Goal: Task Accomplishment & Management: Use online tool/utility

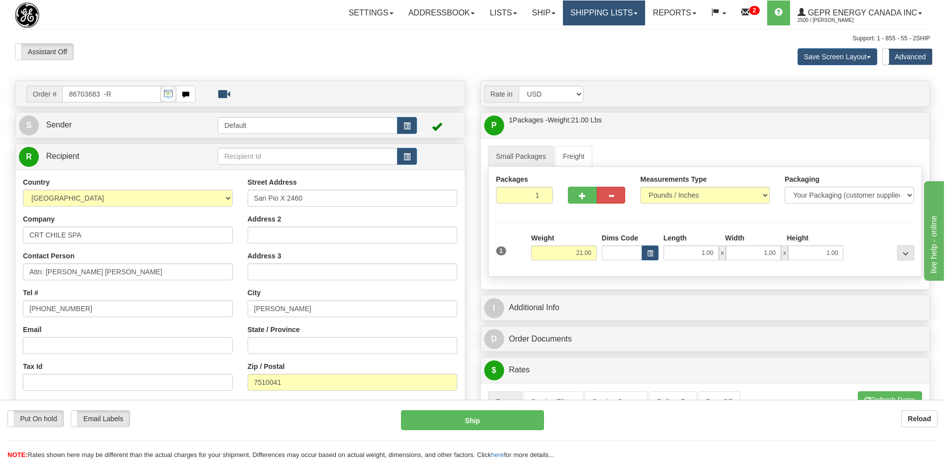
click at [589, 18] on link "Shipping lists" at bounding box center [604, 12] width 82 height 25
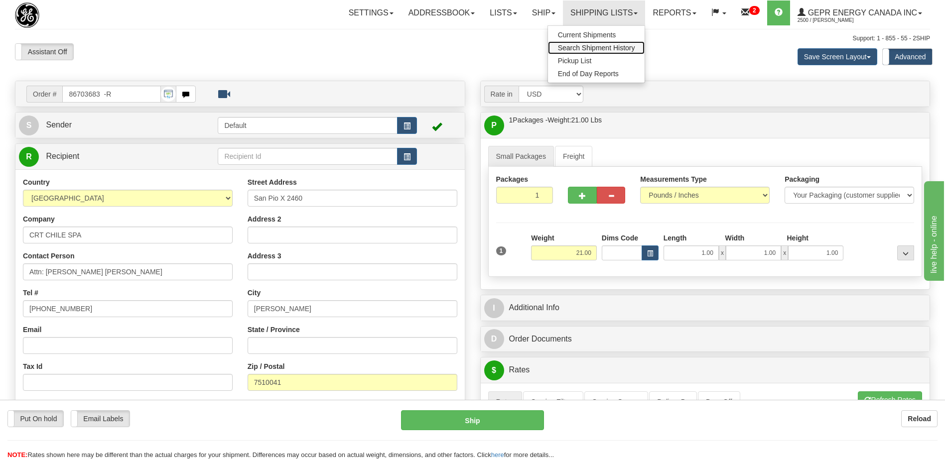
click at [585, 44] on span "Search Shipment History" at bounding box center [596, 48] width 77 height 8
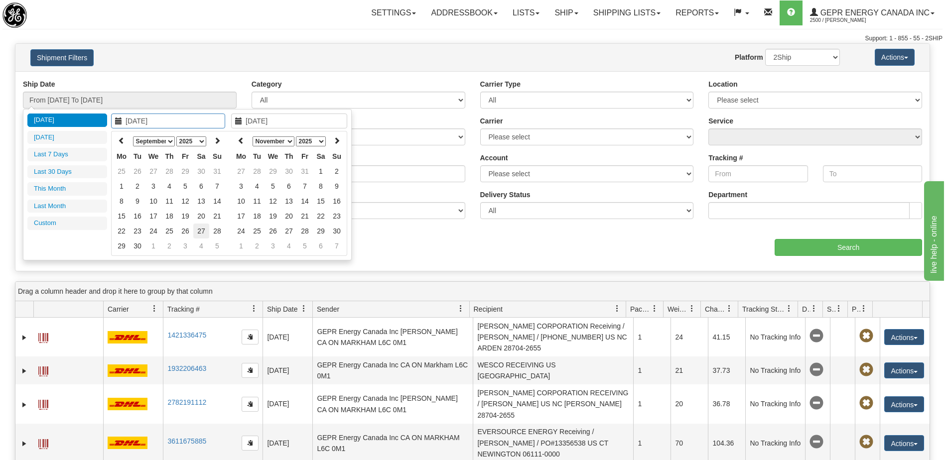
type input "09/27/2025"
click at [204, 233] on td "27" at bounding box center [201, 231] width 16 height 15
click at [240, 142] on icon at bounding box center [241, 140] width 7 height 7
click at [243, 143] on icon at bounding box center [241, 140] width 7 height 7
type input "09/27/2025"
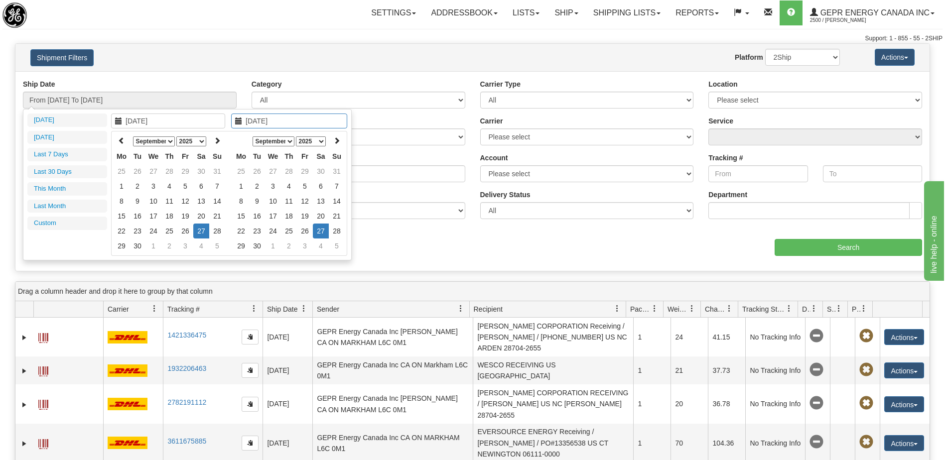
click at [319, 238] on td "27" at bounding box center [321, 231] width 16 height 15
type input "From 09/27/2025 To 09/27/2025"
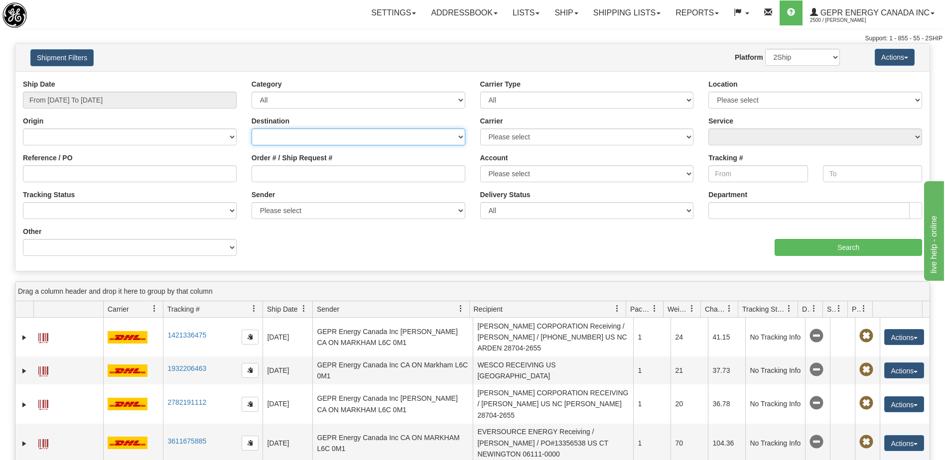
click at [298, 131] on select "Canada United States Mexico Puerto Rico Romania Australia New Zealand SouthAfri…" at bounding box center [359, 137] width 214 height 17
select select "INTL"
click at [252, 129] on select "Canada United States Mexico Puerto Rico Romania Australia New Zealand SouthAfri…" at bounding box center [359, 137] width 214 height 17
drag, startPoint x: 542, startPoint y: 137, endPoint x: 541, endPoint y: 144, distance: 6.6
click at [542, 137] on select "Please select 2Ship Today DHL FedEx Express® FedEx® LTL Purolator UPS" at bounding box center [587, 137] width 214 height 17
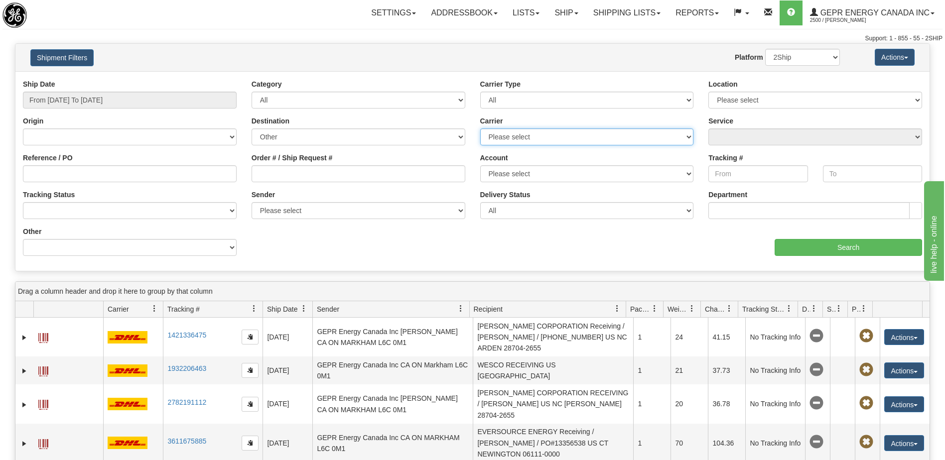
select select "7"
click at [480, 129] on select "Please select 2Ship Today DHL FedEx Express® FedEx® LTL Purolator UPS" at bounding box center [587, 137] width 214 height 17
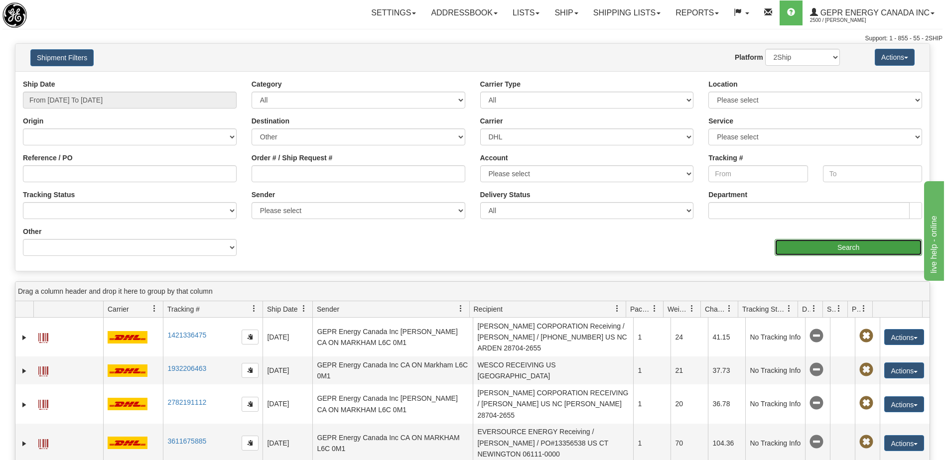
click at [805, 253] on input "Search" at bounding box center [849, 247] width 148 height 17
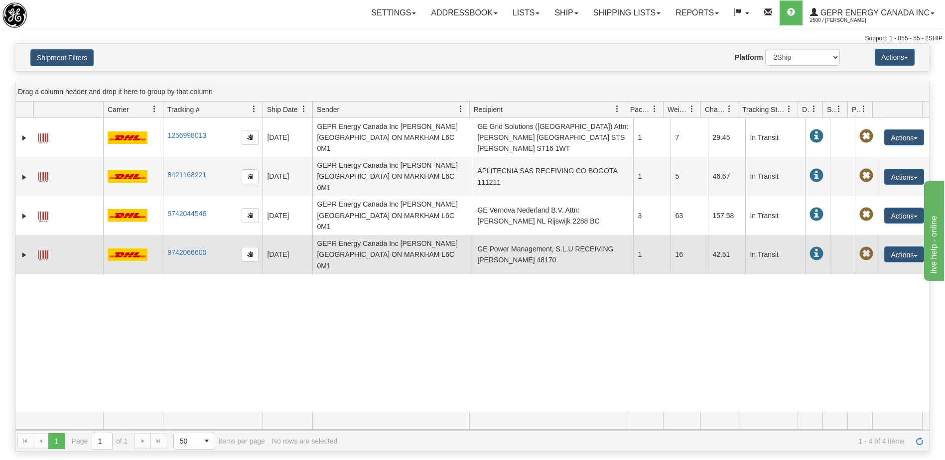
click at [559, 235] on td "GE Power Management, S.L.U RECEIVING ES ZAMUDIO 48170" at bounding box center [553, 254] width 160 height 39
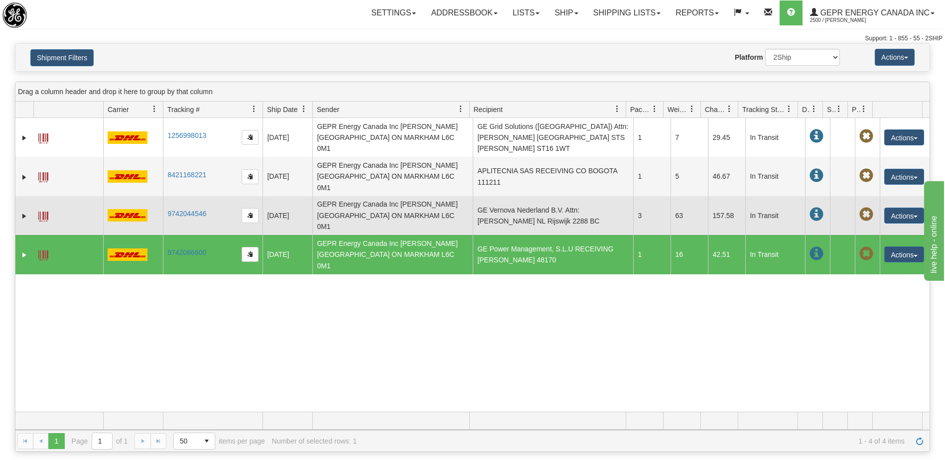
click at [532, 196] on td "GE Vernova Nederland B.V. Attn: Jesse Zwemmer NL Rijswijk 2288 BC" at bounding box center [553, 215] width 160 height 39
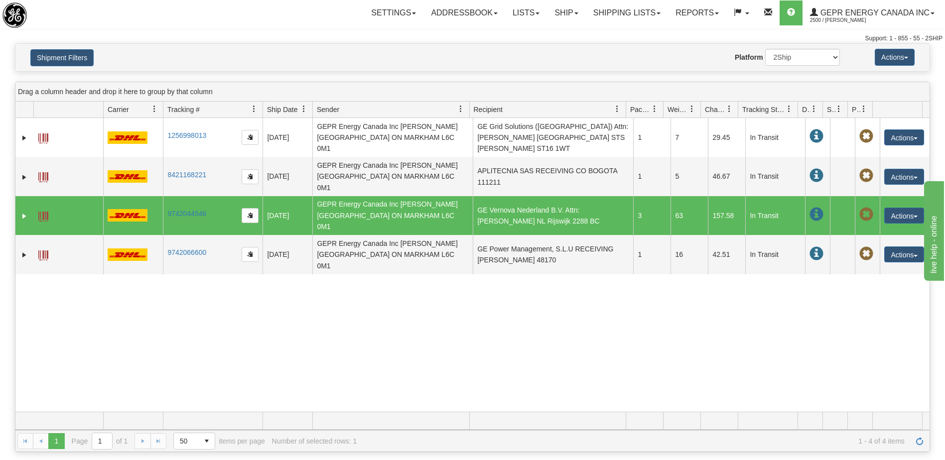
click at [525, 196] on td "GE Vernova Nederland B.V. Attn: Jesse Zwemmer NL Rijswijk 2288 BC" at bounding box center [553, 215] width 160 height 39
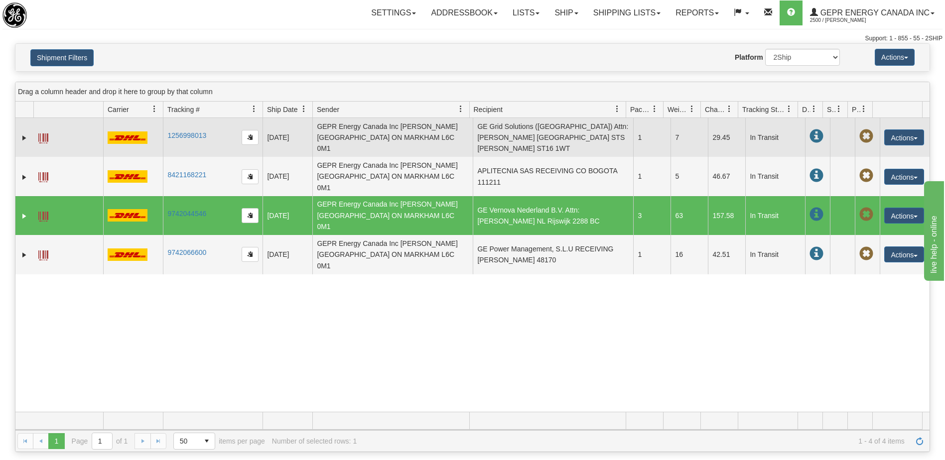
click at [529, 135] on td "GE Grid Solutions (UK) Attn: Hayden Bush GB STS Stafford ST16 1WT" at bounding box center [553, 137] width 160 height 39
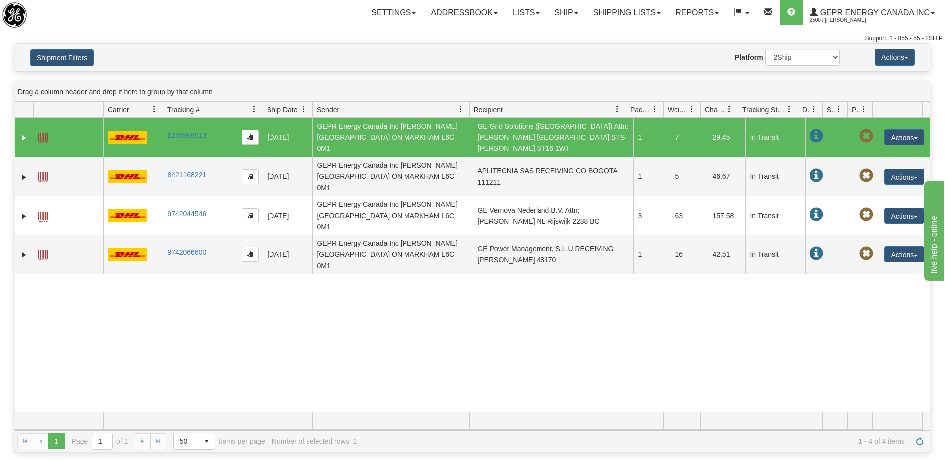
click at [45, 134] on span at bounding box center [43, 139] width 10 height 10
click at [564, 14] on link "Ship" at bounding box center [566, 12] width 38 height 25
click at [540, 36] on link "Ship Screen" at bounding box center [540, 34] width 90 height 13
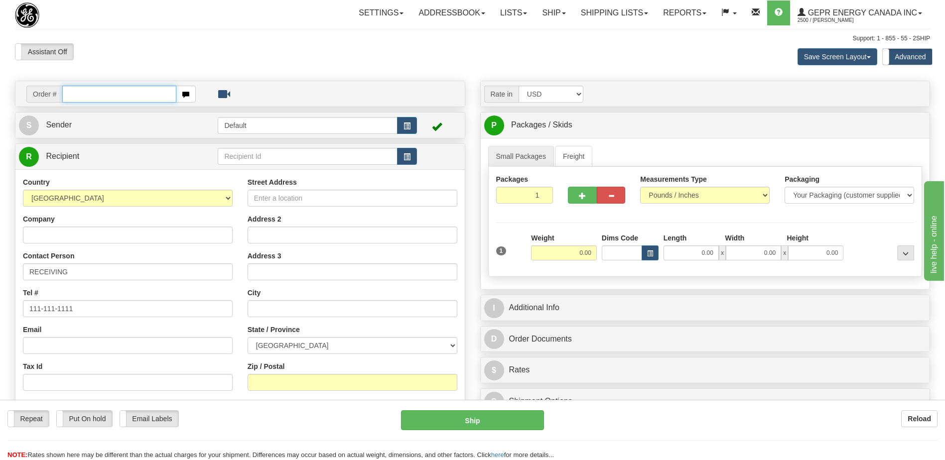
click at [98, 96] on input "text" at bounding box center [119, 94] width 114 height 17
paste input "86705162"
type input "86705162"
click at [102, 50] on body "Training Course Close Toggle navigation Settings Shipping Preferences New Recip…" at bounding box center [472, 230] width 945 height 460
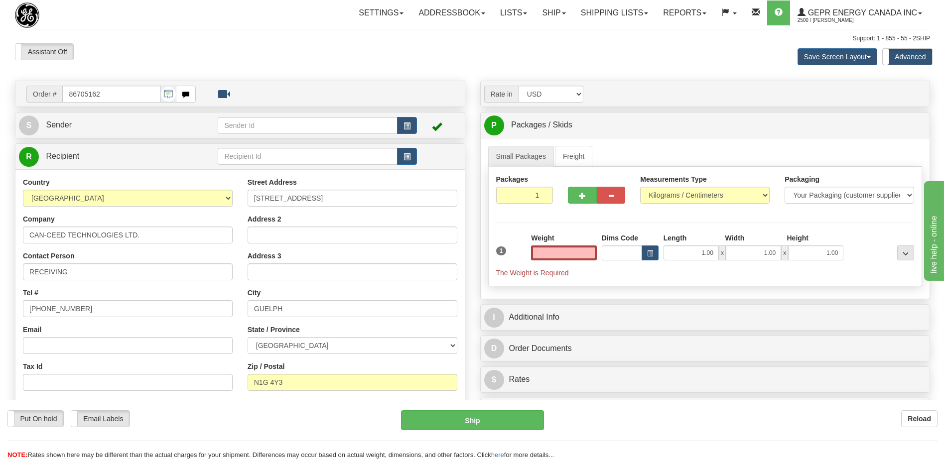
type input "0.00"
click at [406, 123] on span "button" at bounding box center [407, 126] width 7 height 6
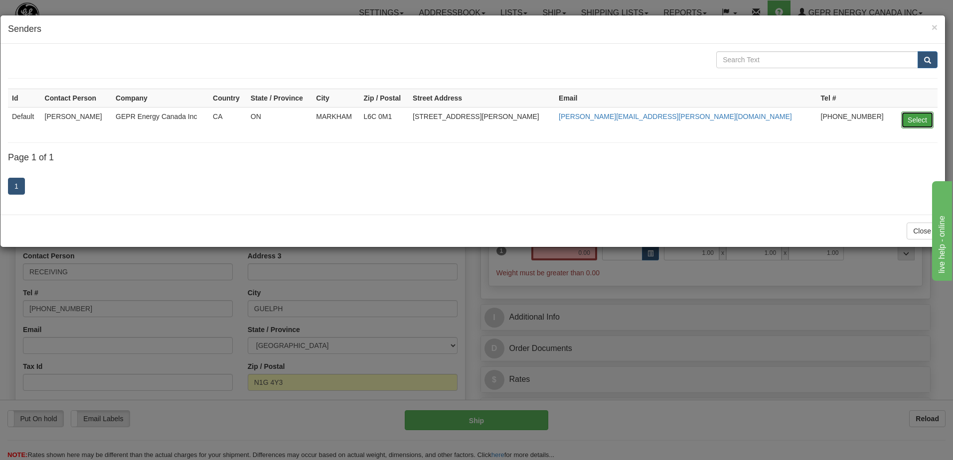
click at [914, 118] on button "Select" at bounding box center [917, 120] width 32 height 17
type input "Default"
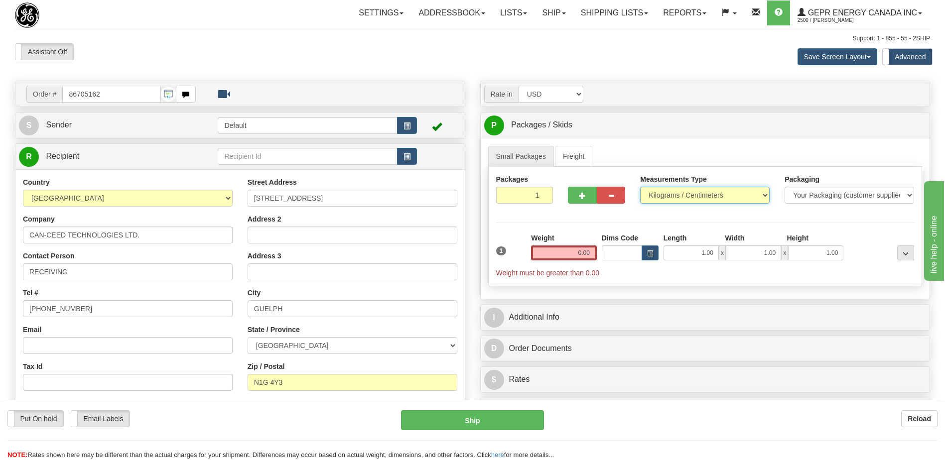
click at [669, 195] on select "Pounds / Inches Kilograms / Centimeters" at bounding box center [705, 195] width 130 height 17
select select "0"
click at [640, 187] on select "Pounds / Inches Kilograms / Centimeters" at bounding box center [705, 195] width 130 height 17
type input "2"
click at [543, 194] on input "2" at bounding box center [524, 195] width 57 height 17
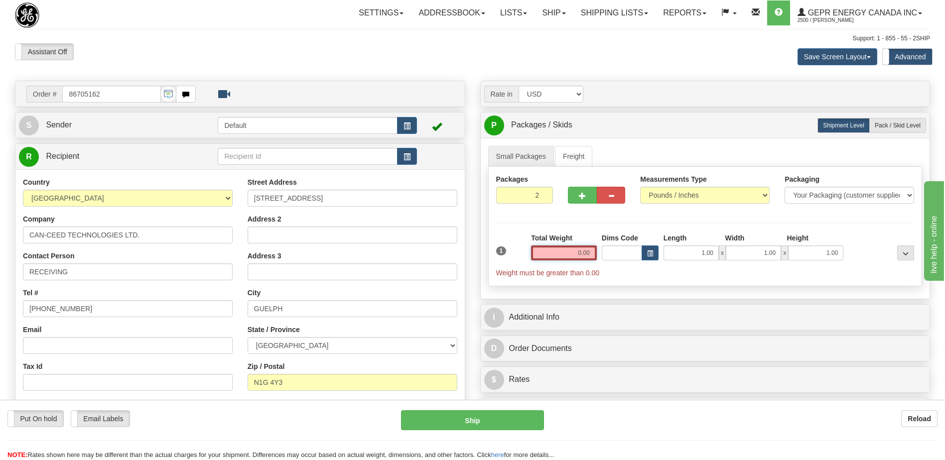
click at [556, 254] on input "0.00" at bounding box center [564, 253] width 66 height 15
click at [556, 254] on input "text" at bounding box center [564, 253] width 66 height 15
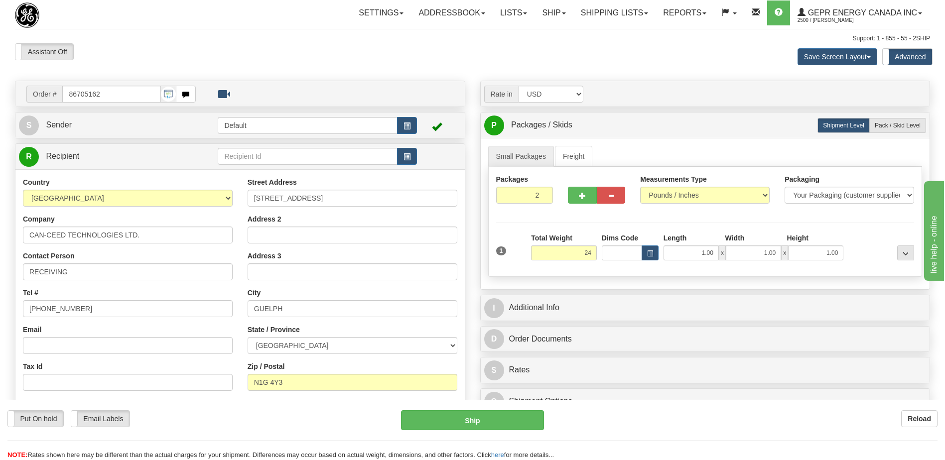
type input "24.00"
click at [441, 64] on div "Assistant On Assistant Off Do a return Do a return Previous Next Save Screen La…" at bounding box center [472, 56] width 930 height 27
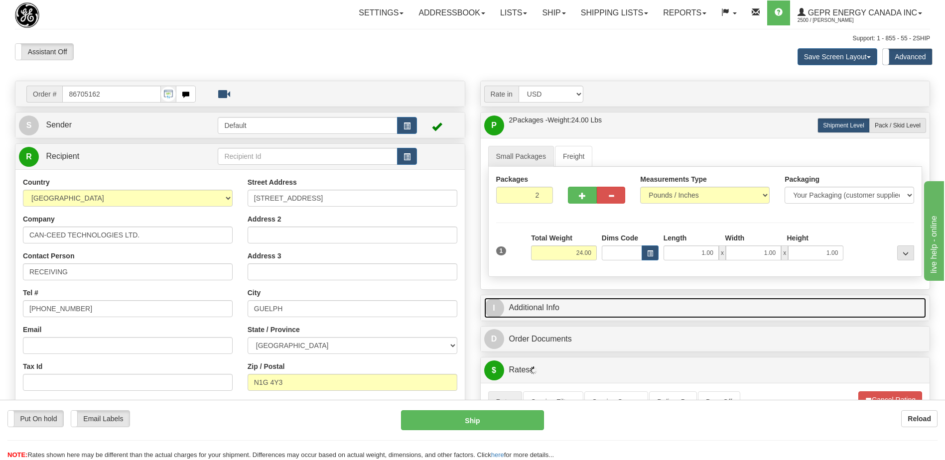
click at [551, 314] on link "I Additional Info" at bounding box center [705, 308] width 443 height 20
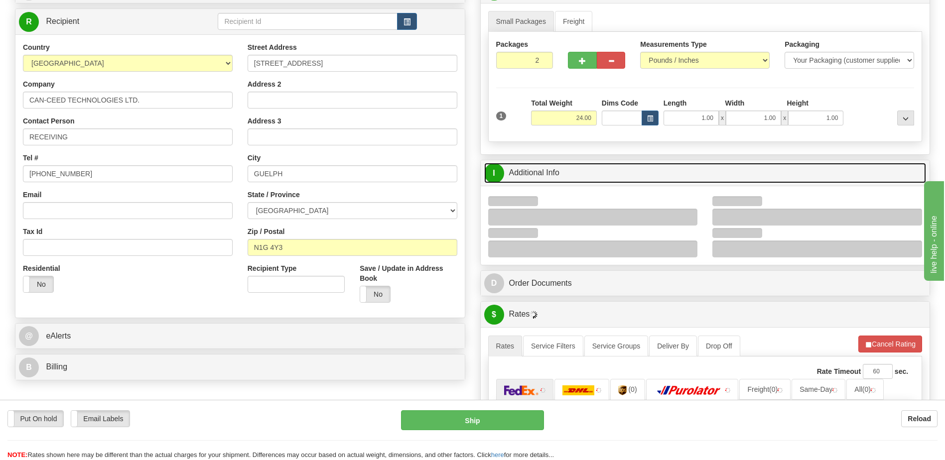
scroll to position [150, 0]
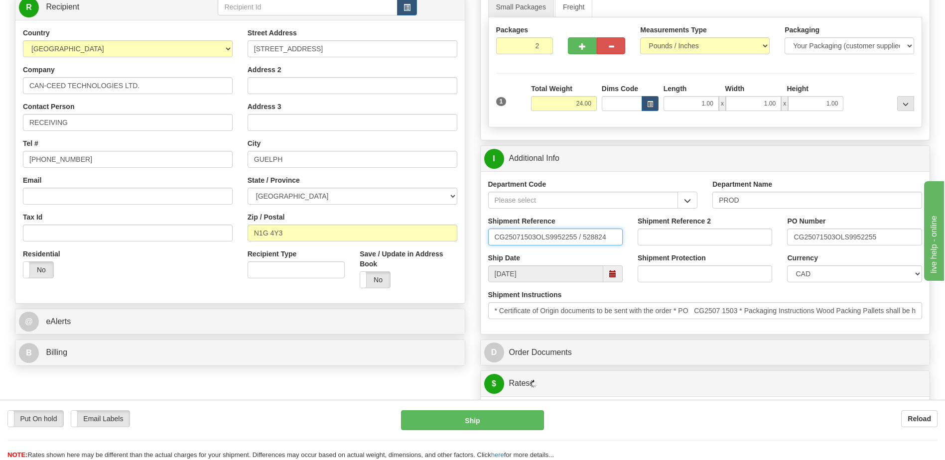
drag, startPoint x: 611, startPoint y: 239, endPoint x: 252, endPoint y: 233, distance: 359.4
paste input "PO # CG2507 1503"
type input "PO # CG2507 1503"
drag, startPoint x: 889, startPoint y: 233, endPoint x: 604, endPoint y: 203, distance: 286.7
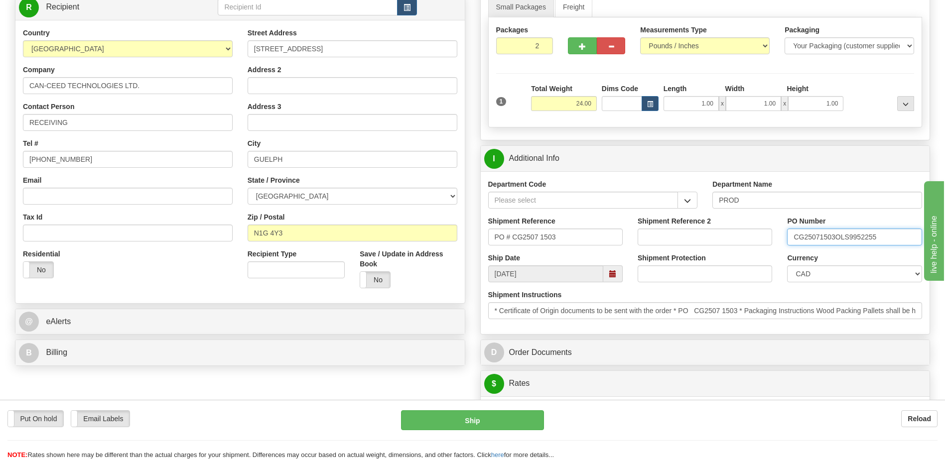
click at [606, 203] on div "Department Code Department Name PROD Shipment Reference PO # CG2507 1503 Shipme…" at bounding box center [706, 252] width 450 height 163
click at [845, 241] on input "5399005496-" at bounding box center [854, 237] width 135 height 17
type input "5399005496-4400068888"
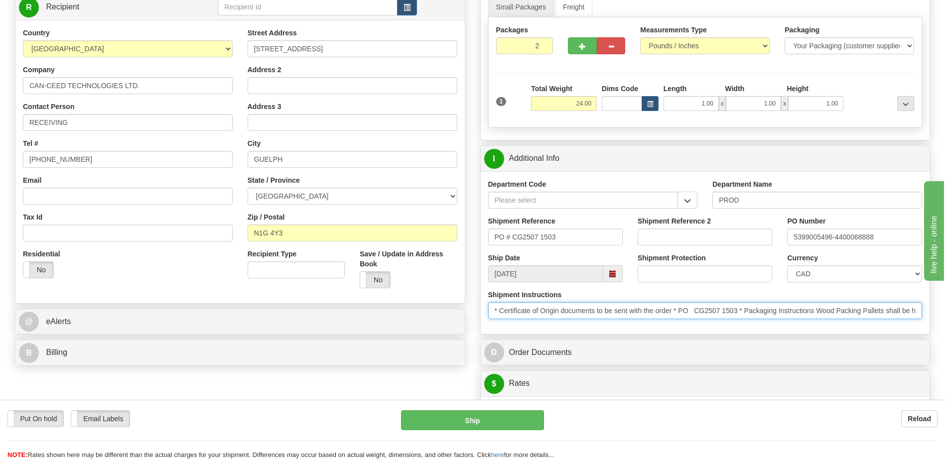
scroll to position [0, 366]
drag, startPoint x: 496, startPoint y: 311, endPoint x: 1206, endPoint y: 349, distance: 710.7
click at [945, 311] on html "Training Course Close Toggle navigation Settings Shipping Preferences New Sende…" at bounding box center [472, 80] width 945 height 460
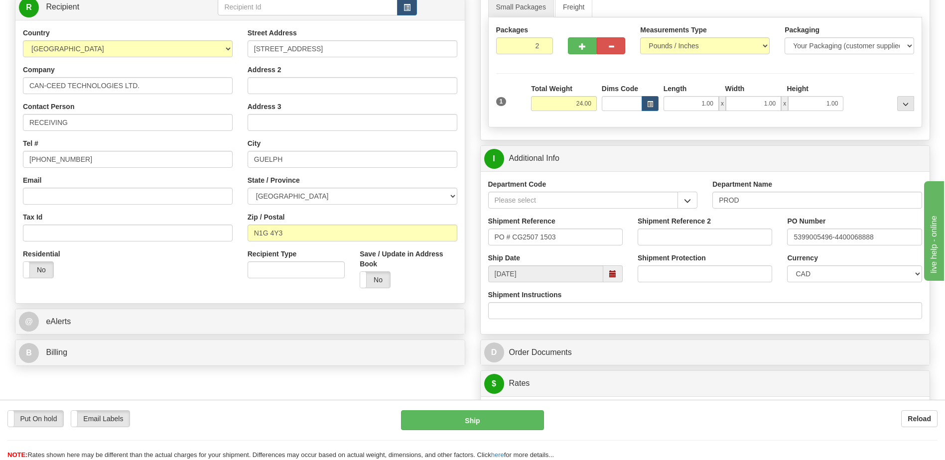
click at [178, 283] on div "Residential Yes No" at bounding box center [127, 267] width 225 height 37
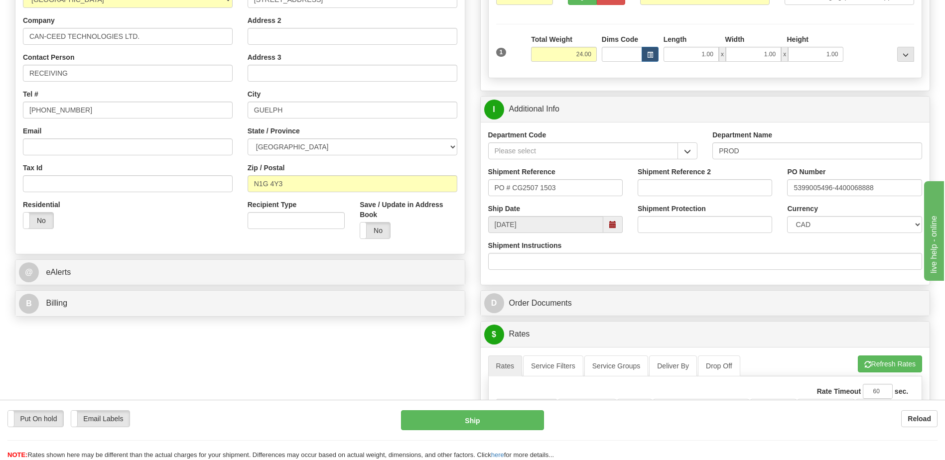
scroll to position [199, 0]
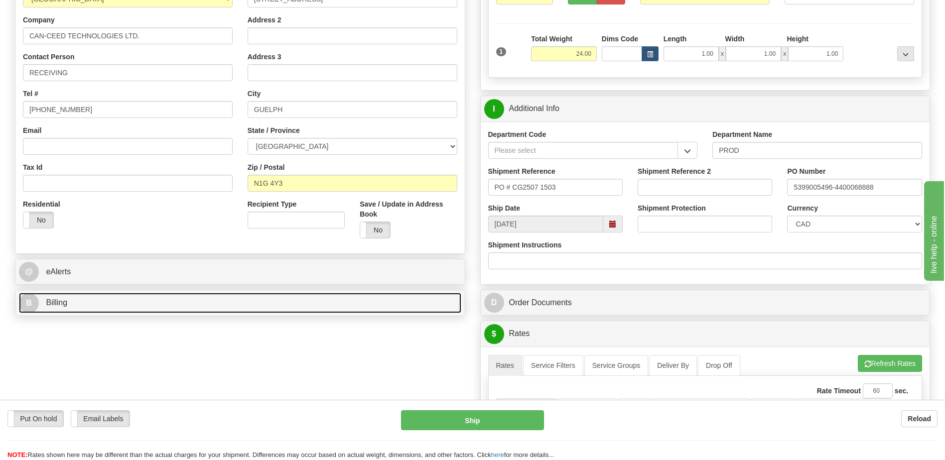
click at [125, 300] on link "B Billing" at bounding box center [240, 303] width 443 height 20
click at [171, 301] on link "B Billing" at bounding box center [240, 303] width 443 height 20
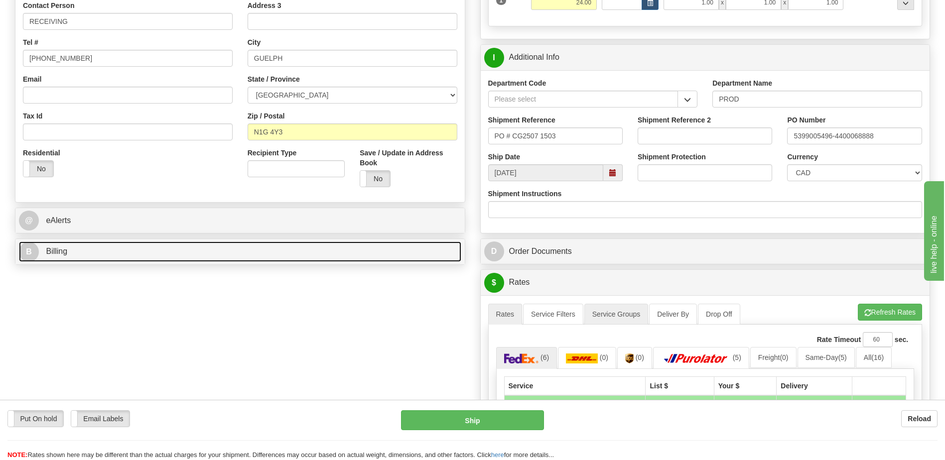
scroll to position [299, 0]
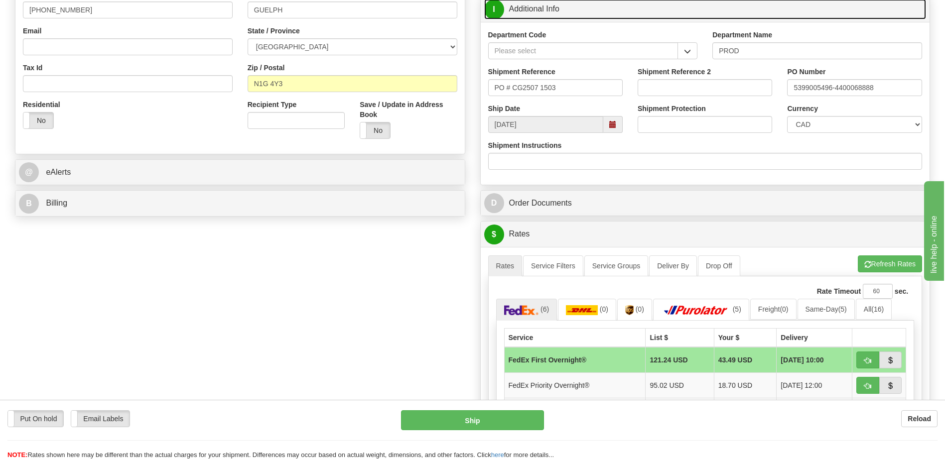
click at [577, 11] on link "I Additional Info" at bounding box center [705, 9] width 443 height 20
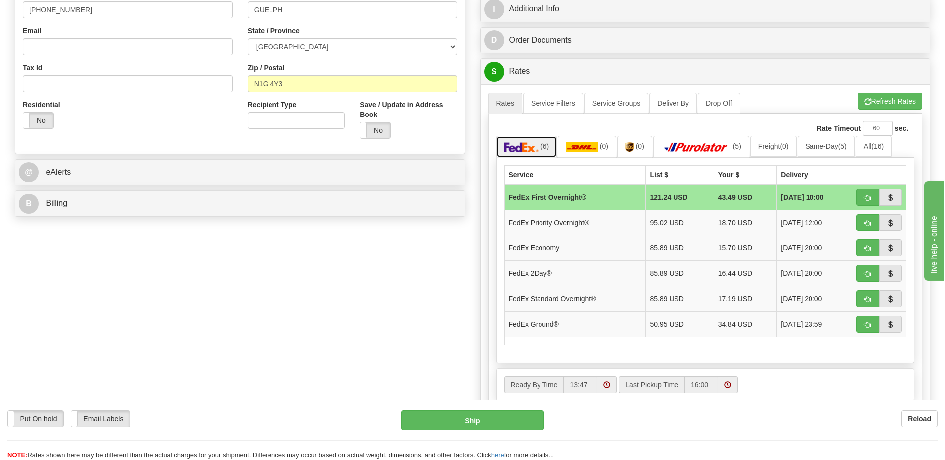
click at [516, 141] on link "(6)" at bounding box center [526, 146] width 61 height 21
click at [862, 326] on button "button" at bounding box center [868, 324] width 23 height 17
type input "92"
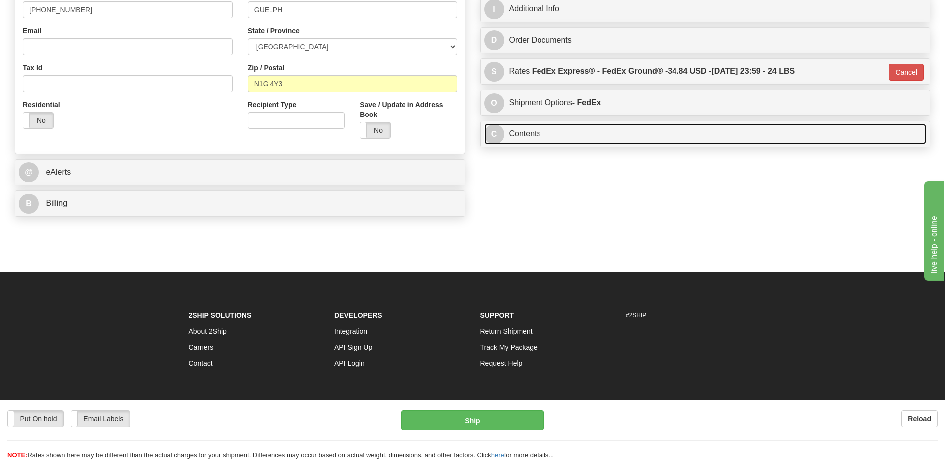
click at [601, 130] on link "C Contents" at bounding box center [705, 134] width 443 height 20
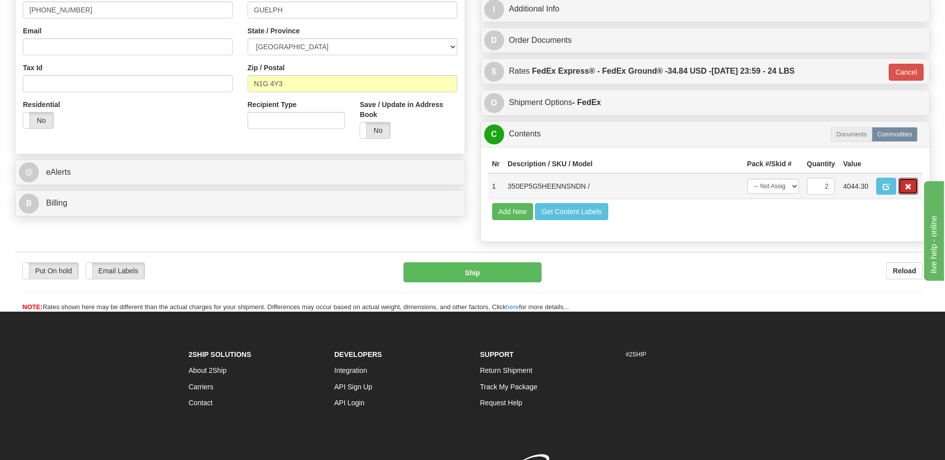
click at [907, 193] on button "button" at bounding box center [909, 186] width 20 height 17
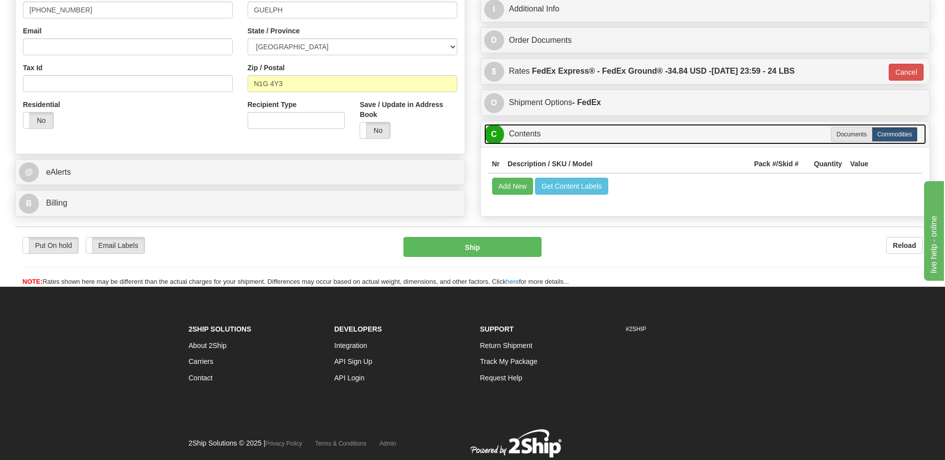
click at [525, 132] on link "C Contents" at bounding box center [705, 134] width 443 height 20
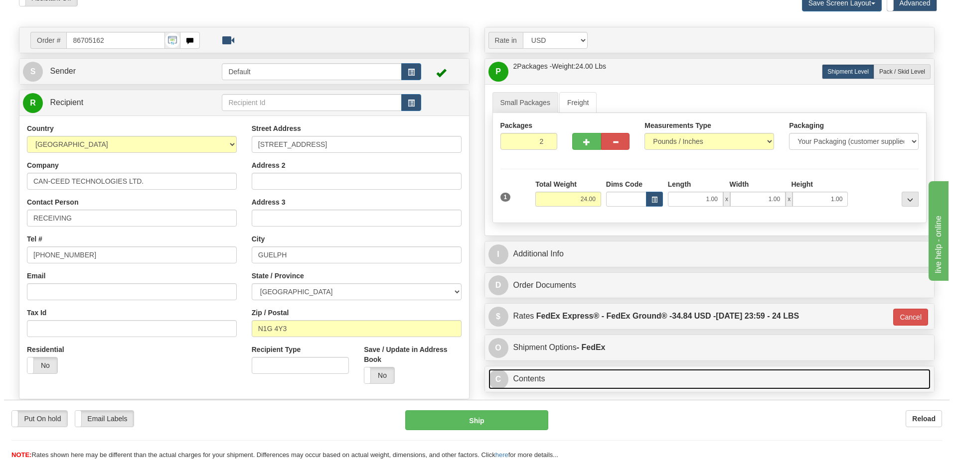
scroll to position [0, 0]
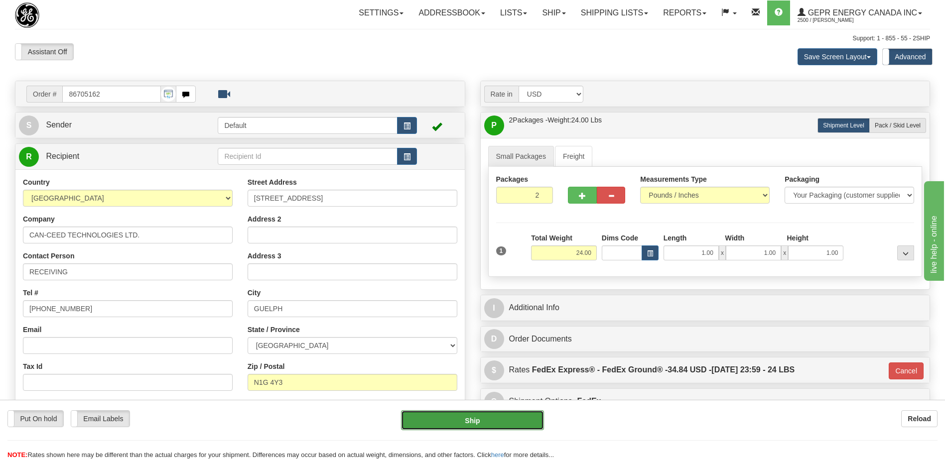
click at [443, 417] on button "Ship" at bounding box center [472, 421] width 143 height 20
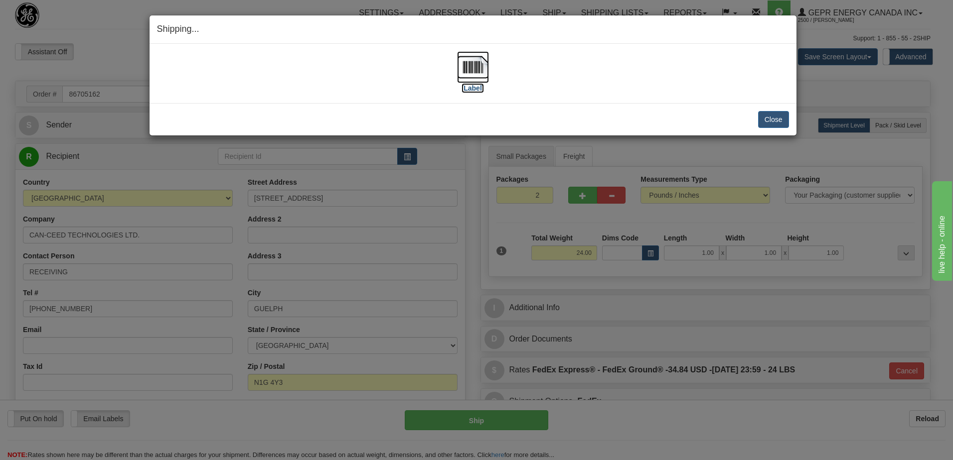
click at [468, 65] on img at bounding box center [473, 67] width 32 height 32
click at [778, 120] on button "Close" at bounding box center [773, 119] width 31 height 17
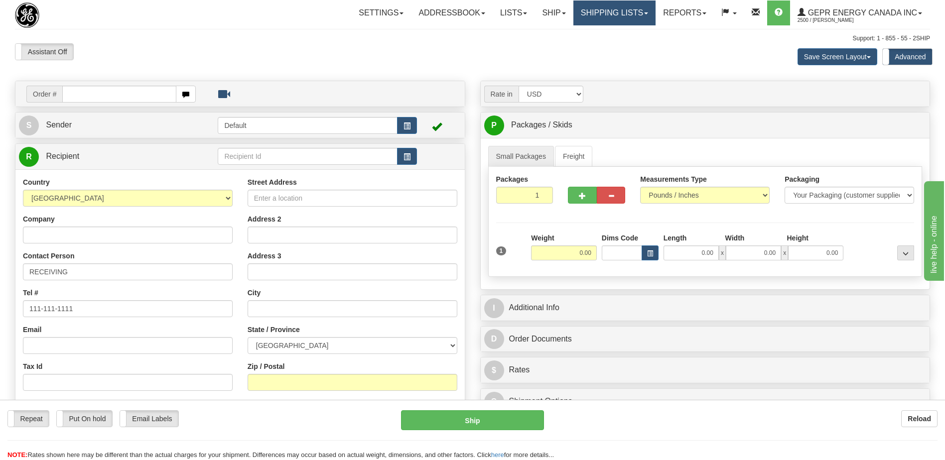
click at [587, 7] on link "Shipping lists" at bounding box center [615, 12] width 82 height 25
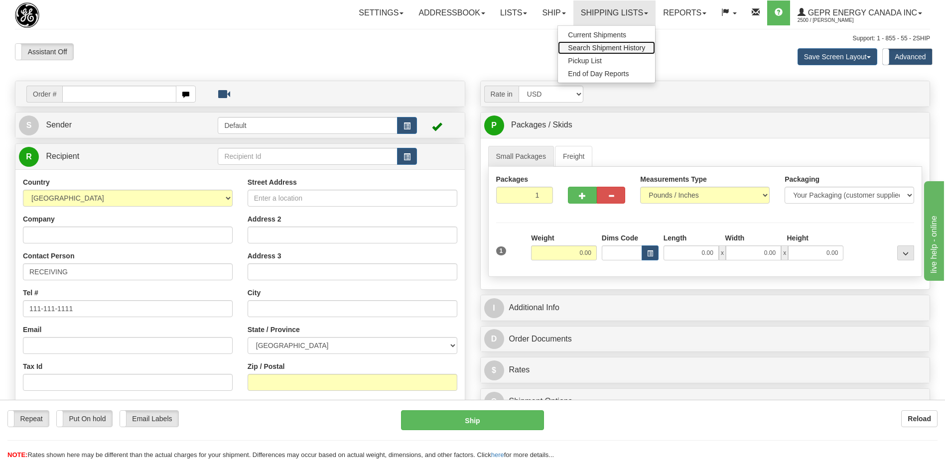
click at [590, 46] on span "Search Shipment History" at bounding box center [606, 48] width 77 height 8
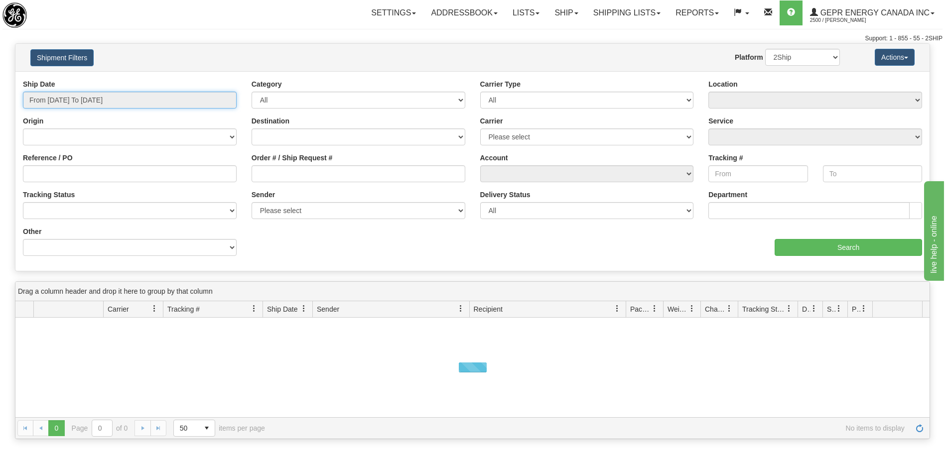
click at [90, 104] on input "From [DATE] To [DATE]" at bounding box center [130, 100] width 214 height 17
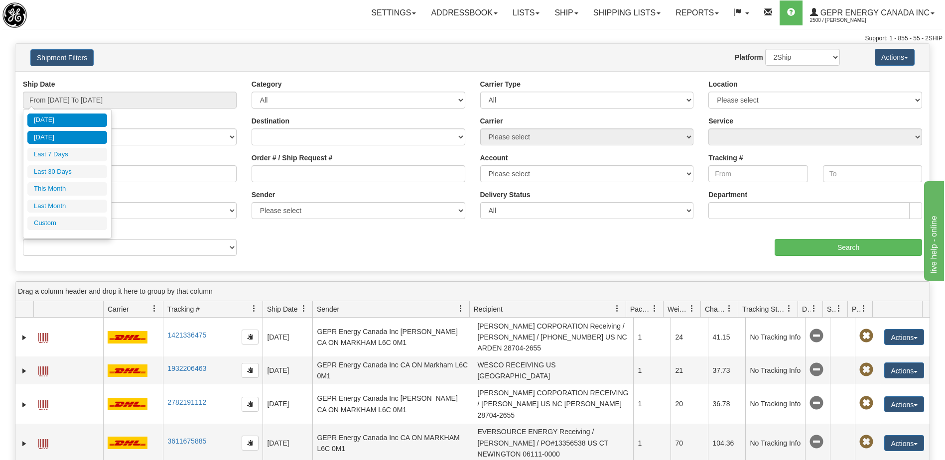
click at [71, 136] on li "[DATE]" at bounding box center [67, 137] width 80 height 13
type input "From [DATE] To [DATE]"
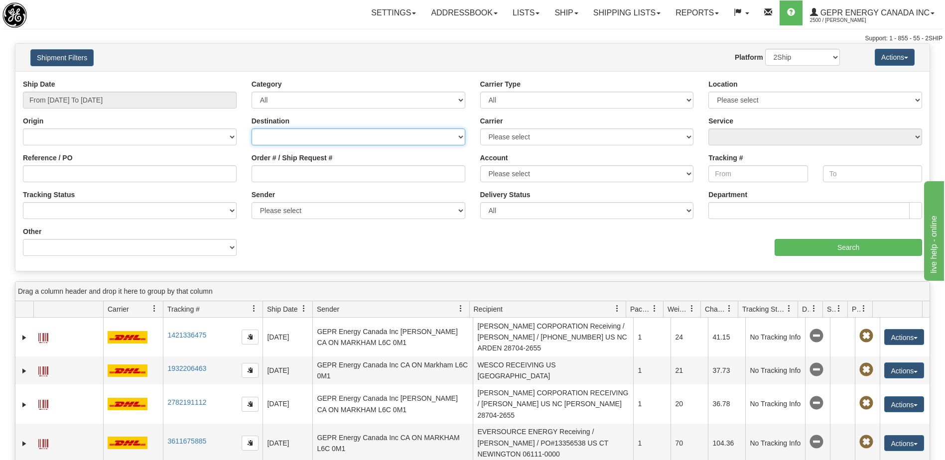
click at [380, 143] on select "[GEOGRAPHIC_DATA] [GEOGRAPHIC_DATA] [GEOGRAPHIC_DATA] [US_STATE] [GEOGRAPHIC_DA…" at bounding box center [359, 137] width 214 height 17
select select "CA"
click at [252, 129] on select "[GEOGRAPHIC_DATA] [GEOGRAPHIC_DATA] [GEOGRAPHIC_DATA] [US_STATE] [GEOGRAPHIC_DA…" at bounding box center [359, 137] width 214 height 17
click at [819, 253] on input "Search" at bounding box center [849, 247] width 148 height 17
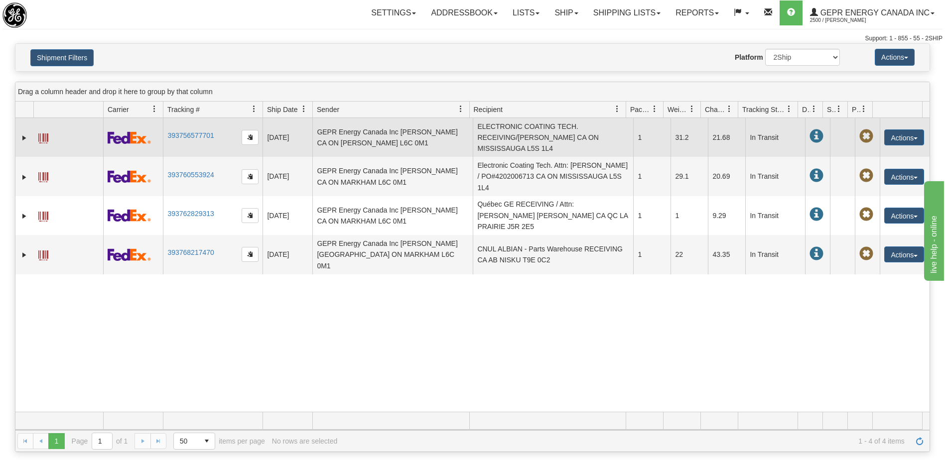
click at [542, 146] on td "ELECTRONIC COATING TECH. RECEIVING/HARDIK PATEL CA ON MISSISSAUGA L5S 1L4" at bounding box center [553, 137] width 160 height 39
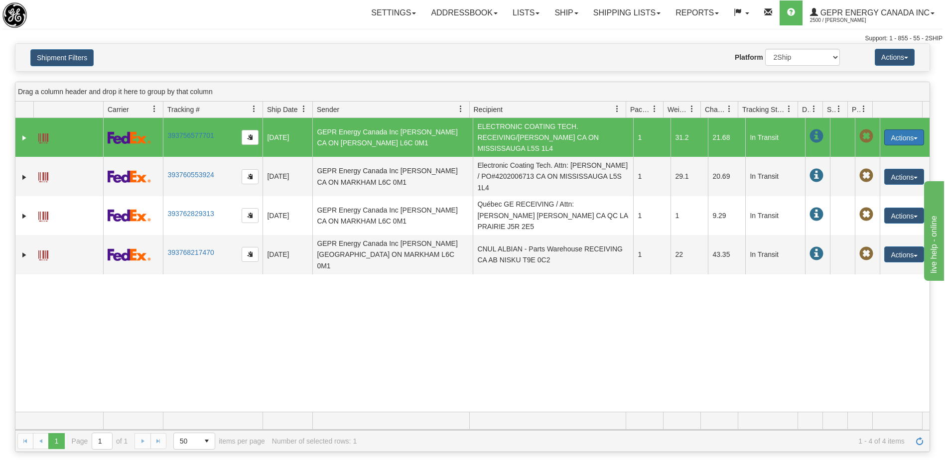
click at [888, 135] on button "Actions" at bounding box center [905, 138] width 40 height 16
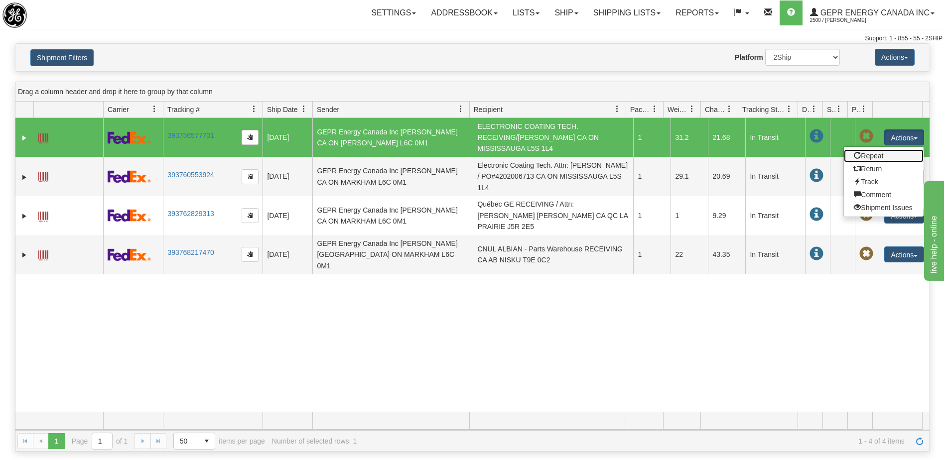
click at [868, 157] on link "Repeat" at bounding box center [884, 156] width 80 height 13
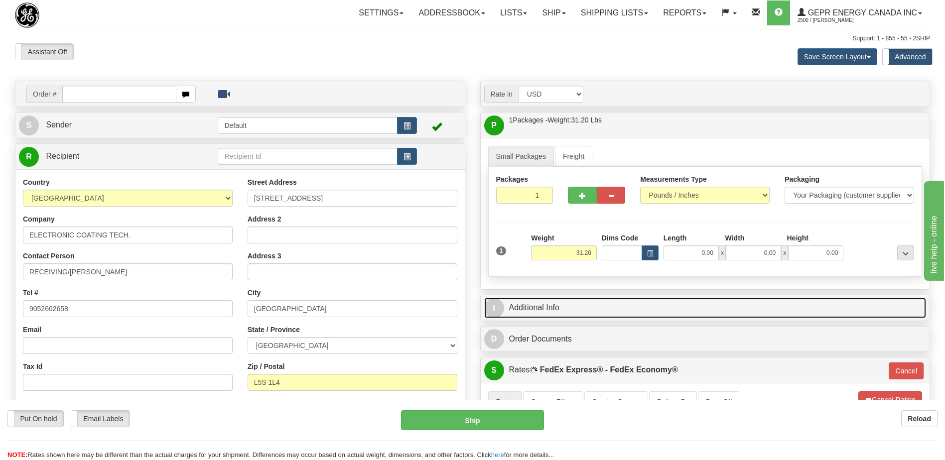
click at [554, 303] on link "I Additional Info" at bounding box center [705, 308] width 443 height 20
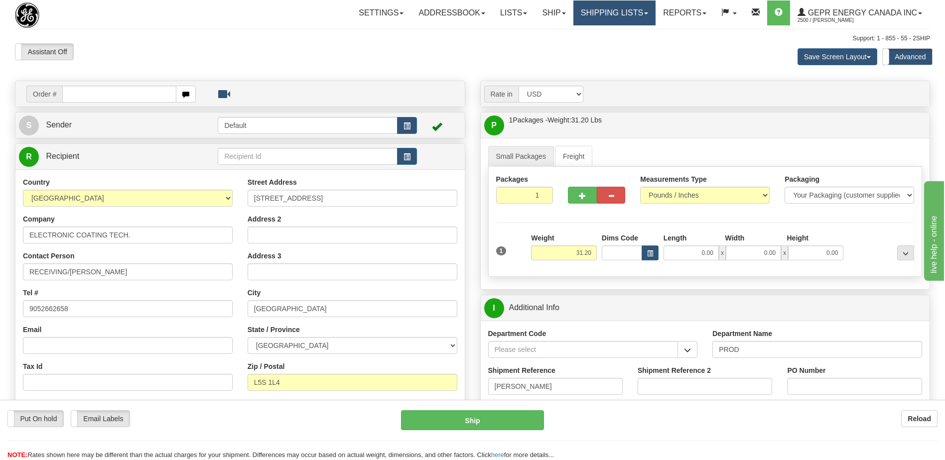
click at [607, 7] on link "Shipping lists" at bounding box center [615, 12] width 82 height 25
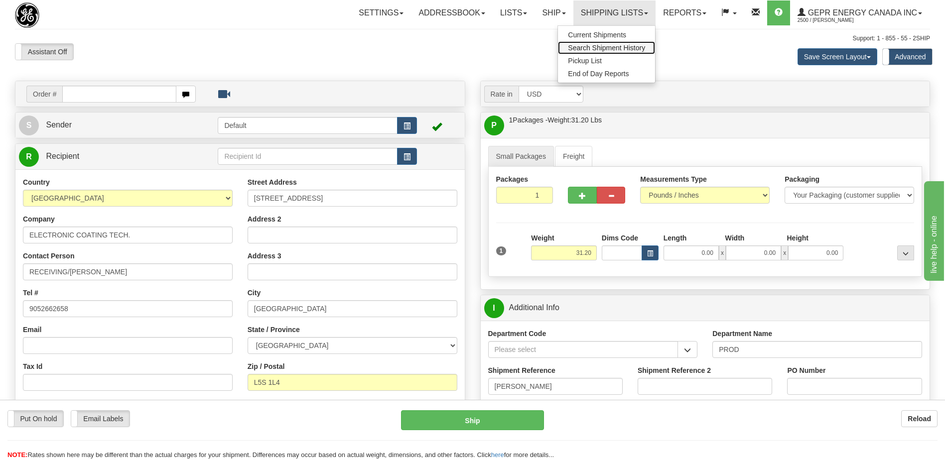
click at [588, 50] on span "Search Shipment History" at bounding box center [606, 48] width 77 height 8
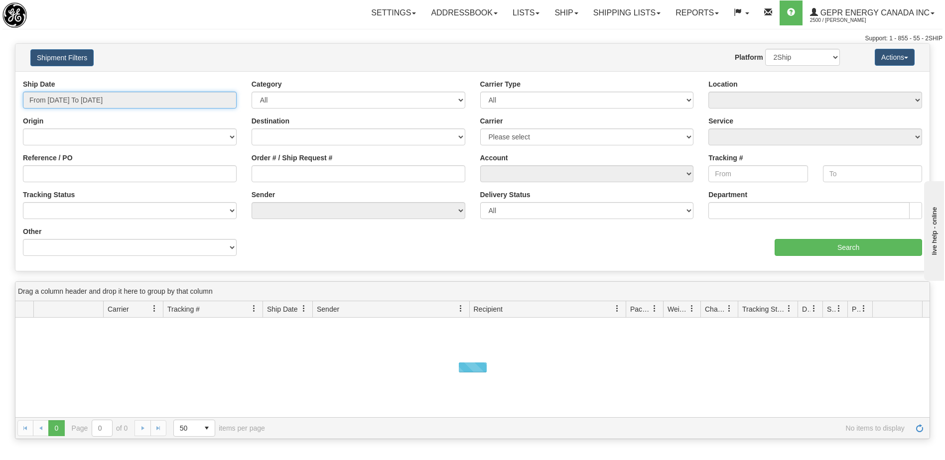
click at [114, 102] on input "From [DATE] To [DATE]" at bounding box center [130, 100] width 214 height 17
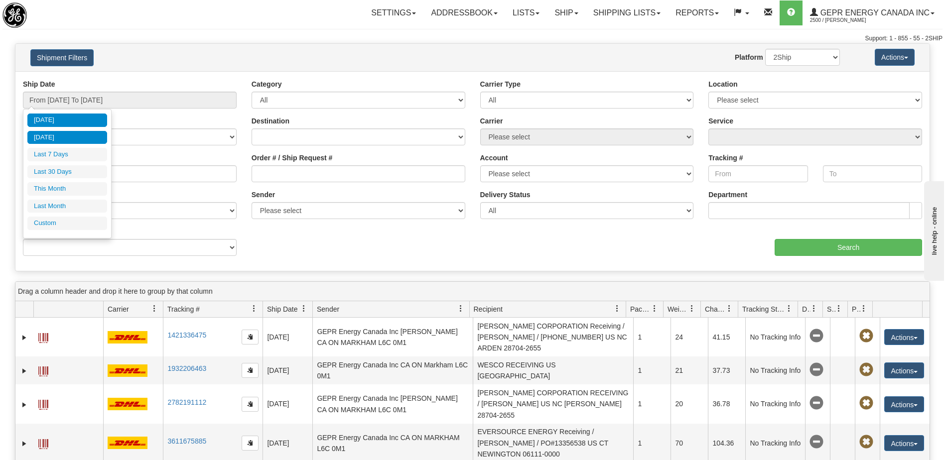
click at [87, 139] on li "[DATE]" at bounding box center [67, 137] width 80 height 13
type input "From [DATE] To [DATE]"
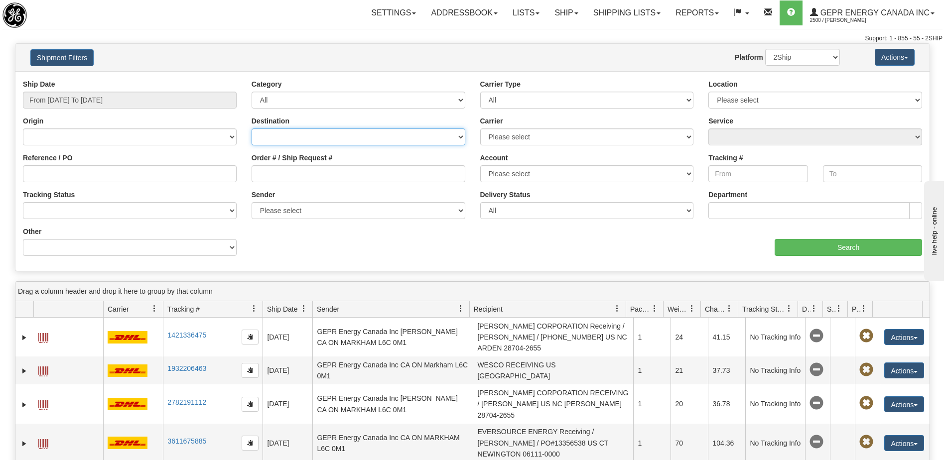
click at [331, 133] on select "[GEOGRAPHIC_DATA] [GEOGRAPHIC_DATA] [GEOGRAPHIC_DATA] [US_STATE] [GEOGRAPHIC_DA…" at bounding box center [359, 137] width 214 height 17
select select "CA"
click at [252, 129] on select "[GEOGRAPHIC_DATA] [GEOGRAPHIC_DATA] [GEOGRAPHIC_DATA] [US_STATE] [GEOGRAPHIC_DA…" at bounding box center [359, 137] width 214 height 17
click at [808, 249] on input "Search" at bounding box center [849, 247] width 148 height 17
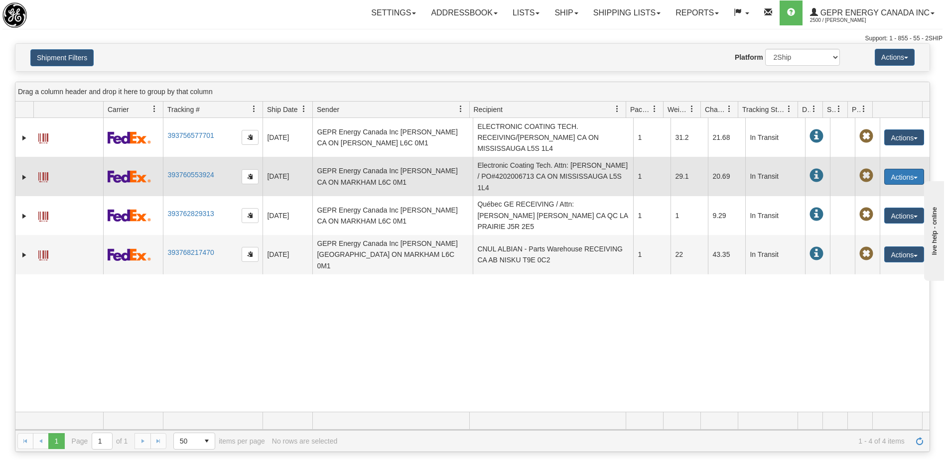
click at [894, 177] on button "Actions" at bounding box center [905, 177] width 40 height 16
drag, startPoint x: 859, startPoint y: 195, endPoint x: 24, endPoint y: 16, distance: 853.7
click at [859, 195] on link "Repeat" at bounding box center [884, 195] width 80 height 13
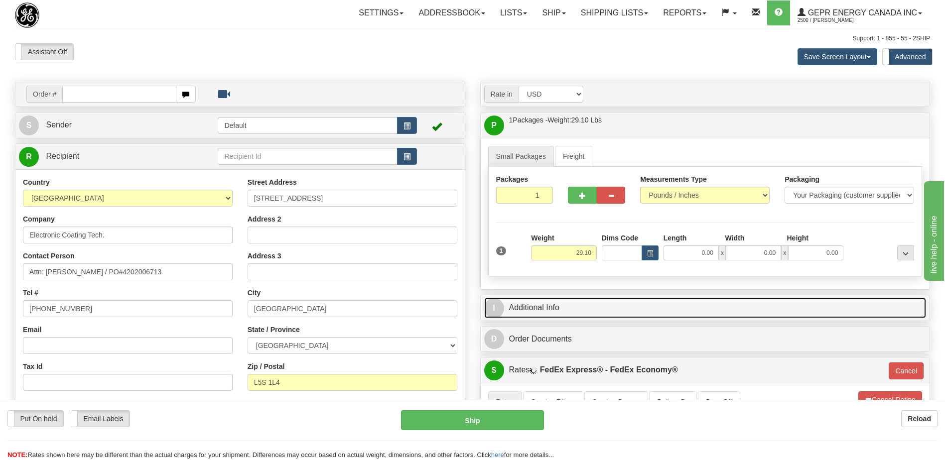
click at [529, 314] on link "I Additional Info" at bounding box center [705, 308] width 443 height 20
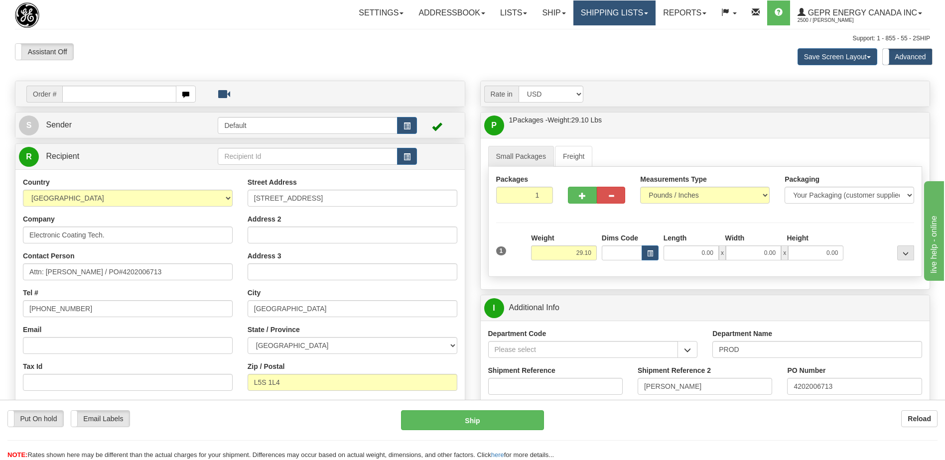
drag, startPoint x: 625, startPoint y: 16, endPoint x: 617, endPoint y: 35, distance: 20.3
click at [625, 16] on link "Shipping lists" at bounding box center [615, 12] width 82 height 25
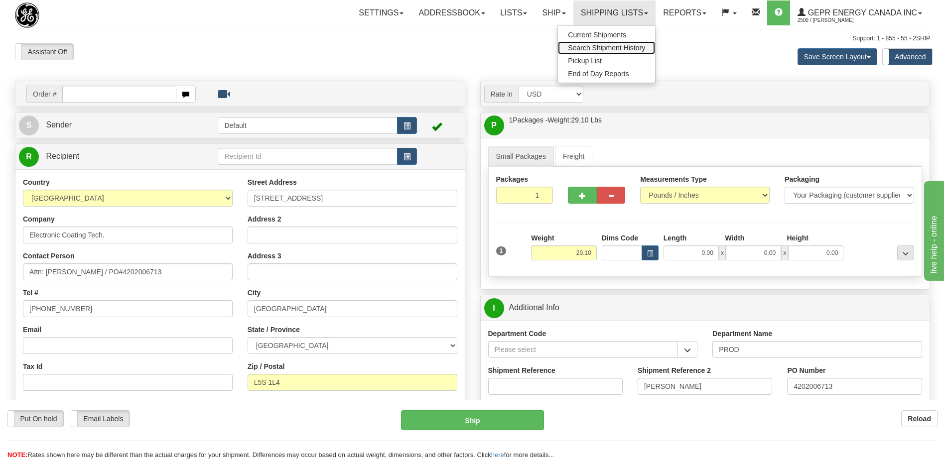
click at [609, 44] on span "Search Shipment History" at bounding box center [606, 48] width 77 height 8
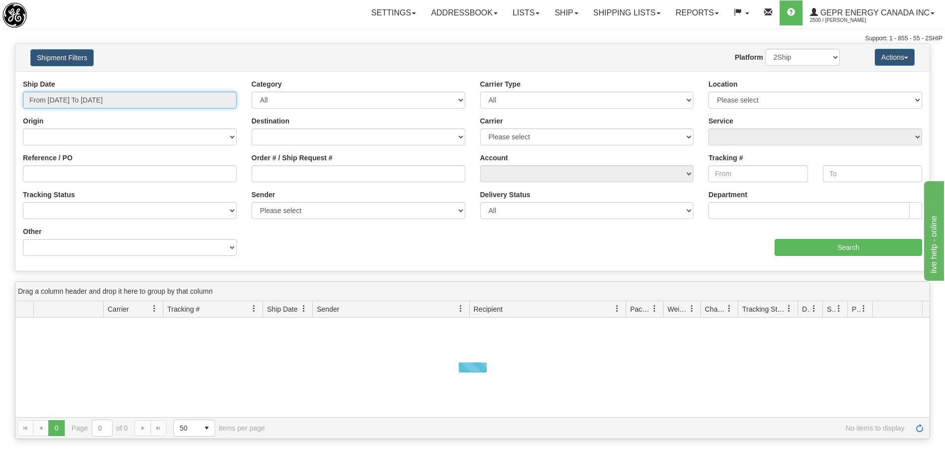
click at [86, 105] on input "From [DATE] To [DATE]" at bounding box center [130, 100] width 214 height 17
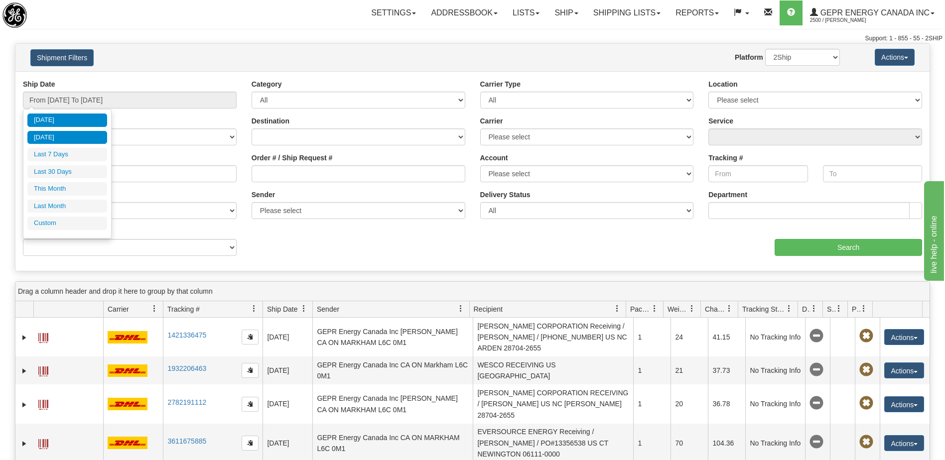
click at [76, 133] on li "[DATE]" at bounding box center [67, 137] width 80 height 13
type input "From [DATE] To [DATE]"
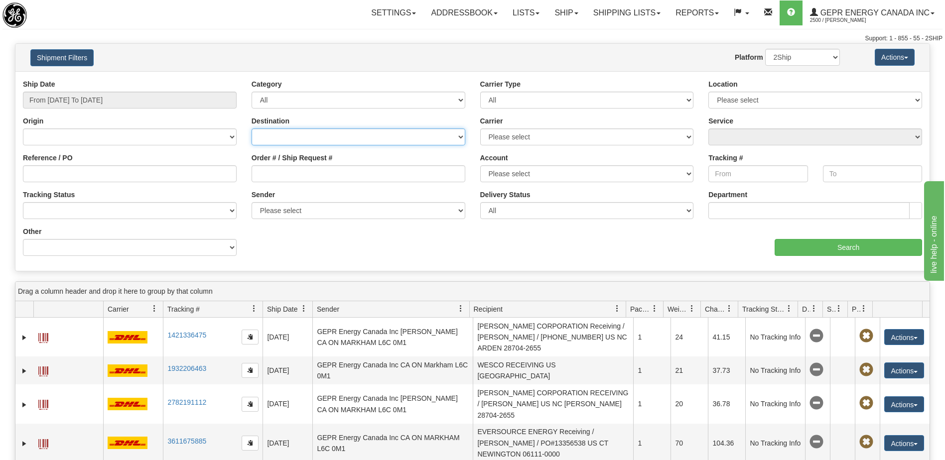
click at [290, 134] on select "[GEOGRAPHIC_DATA] [GEOGRAPHIC_DATA] [GEOGRAPHIC_DATA] [US_STATE] [GEOGRAPHIC_DA…" at bounding box center [359, 137] width 214 height 17
select select "CA"
click at [252, 129] on select "[GEOGRAPHIC_DATA] [GEOGRAPHIC_DATA] [GEOGRAPHIC_DATA] [US_STATE] [GEOGRAPHIC_DA…" at bounding box center [359, 137] width 214 height 17
click at [819, 248] on input "Search" at bounding box center [849, 247] width 148 height 17
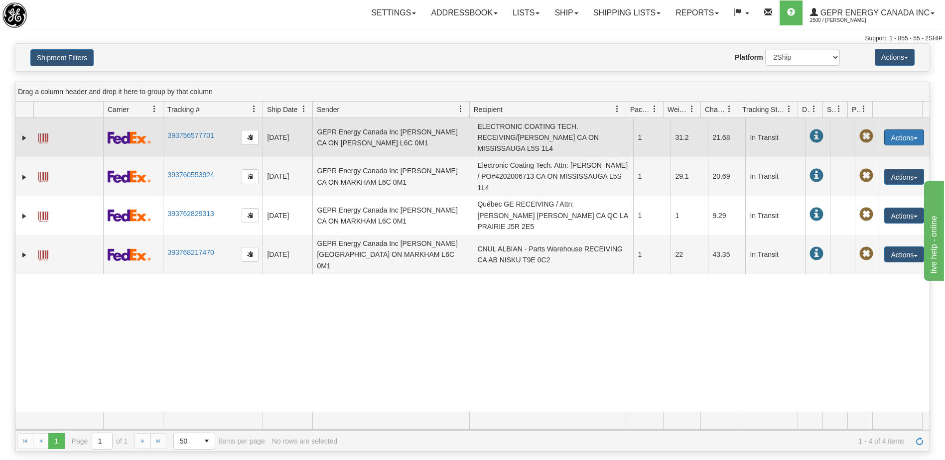
click at [891, 137] on button "Actions" at bounding box center [905, 138] width 40 height 16
click at [870, 156] on link "Repeat" at bounding box center [884, 156] width 80 height 13
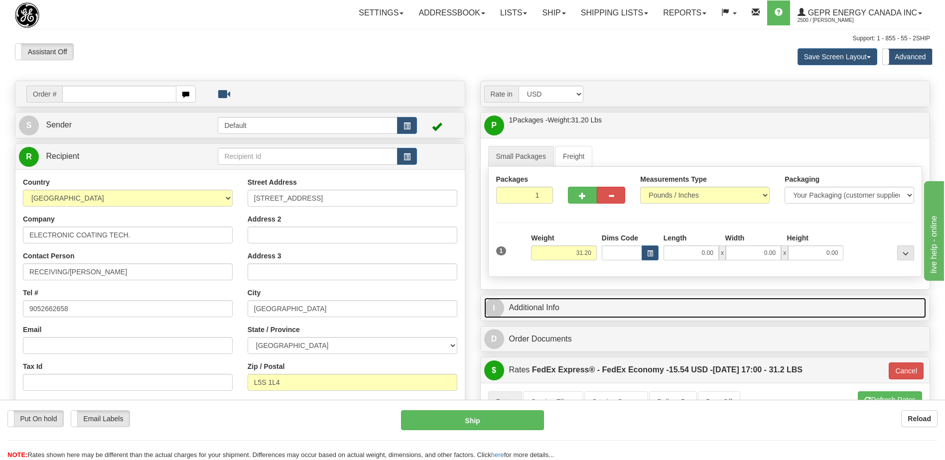
drag, startPoint x: 554, startPoint y: 312, endPoint x: 605, endPoint y: 310, distance: 50.4
click at [554, 312] on link "I Additional Info" at bounding box center [705, 308] width 443 height 20
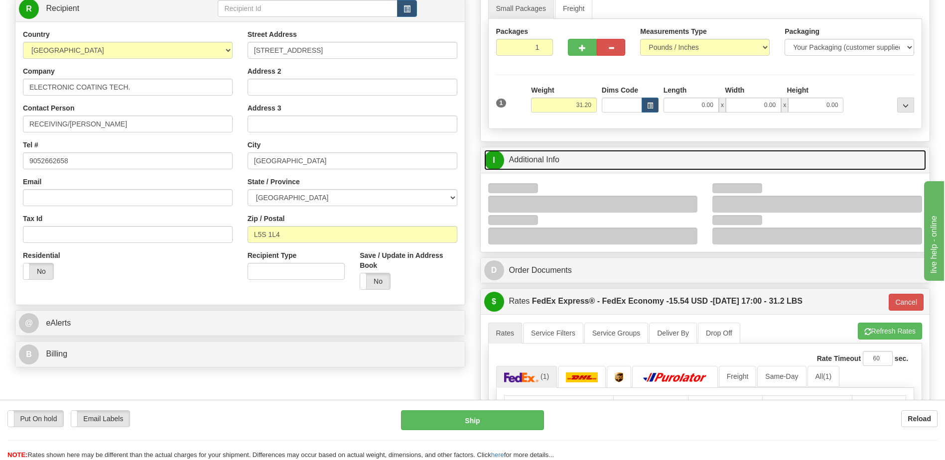
scroll to position [150, 0]
